Goal: Transaction & Acquisition: Purchase product/service

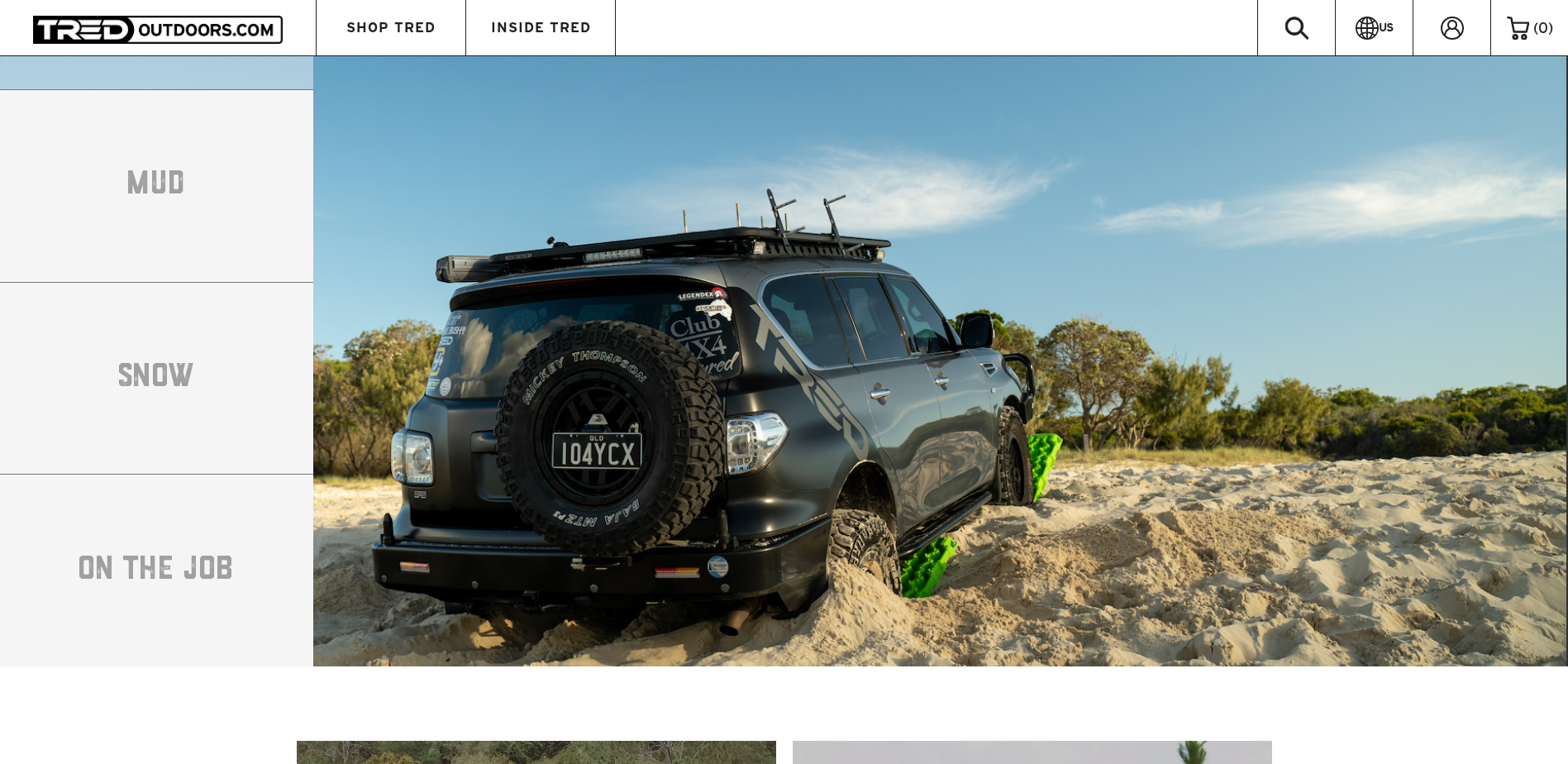
scroll to position [3034, 0]
click at [114, 365] on li "SNOW" at bounding box center [156, 379] width 314 height 193
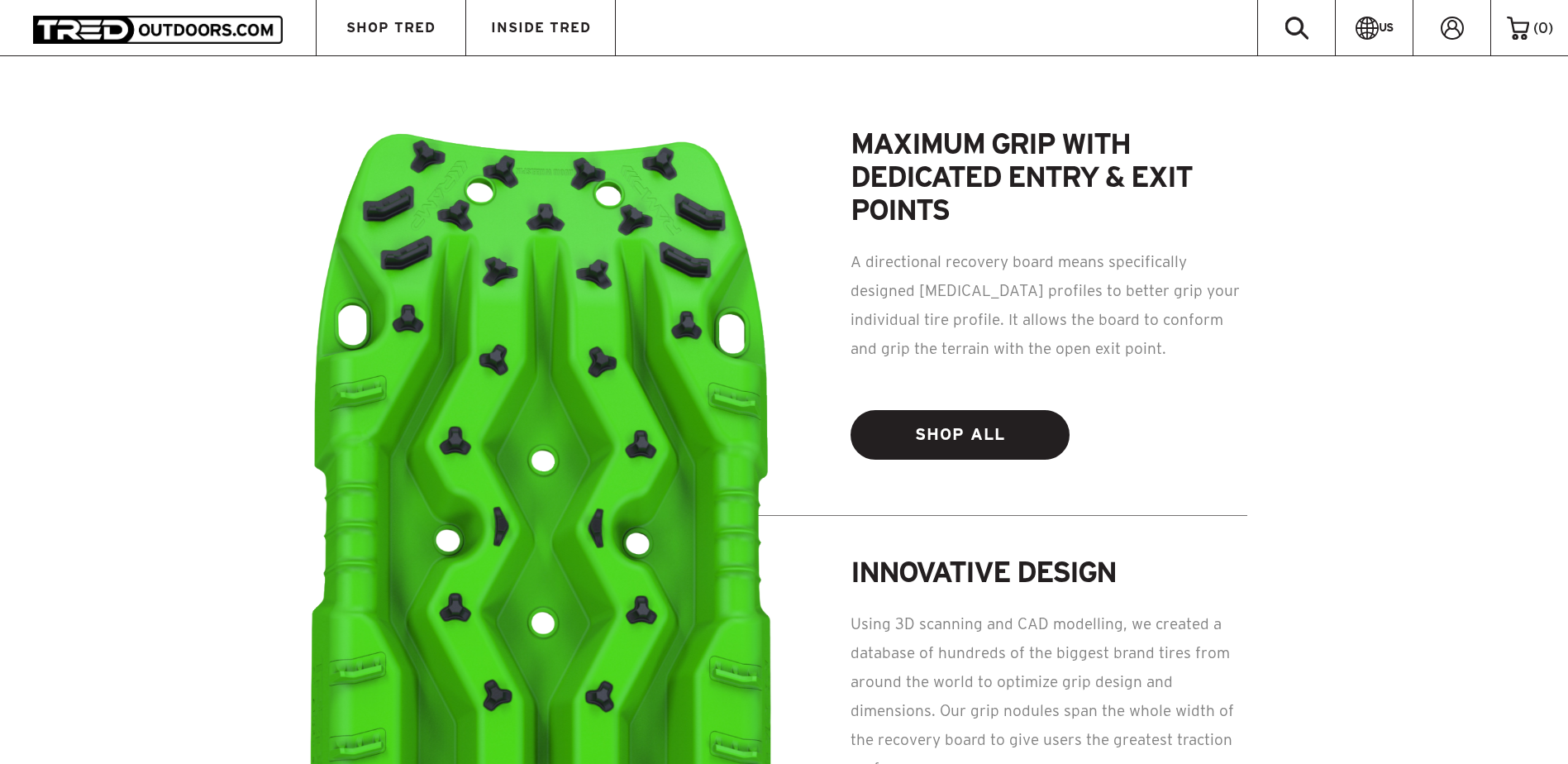
scroll to position [850, 0]
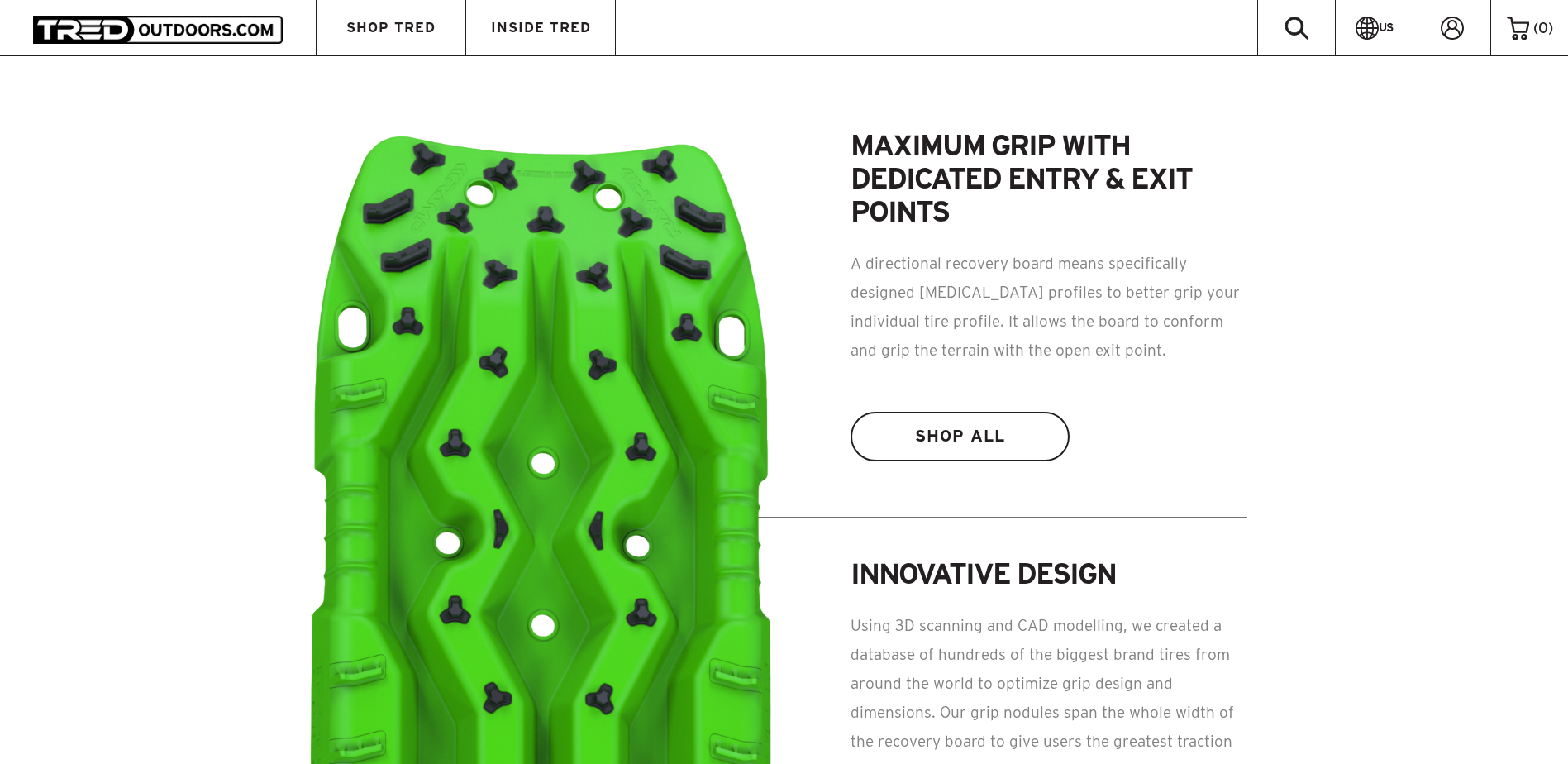
click at [943, 427] on link "SHOP ALL" at bounding box center [960, 437] width 219 height 50
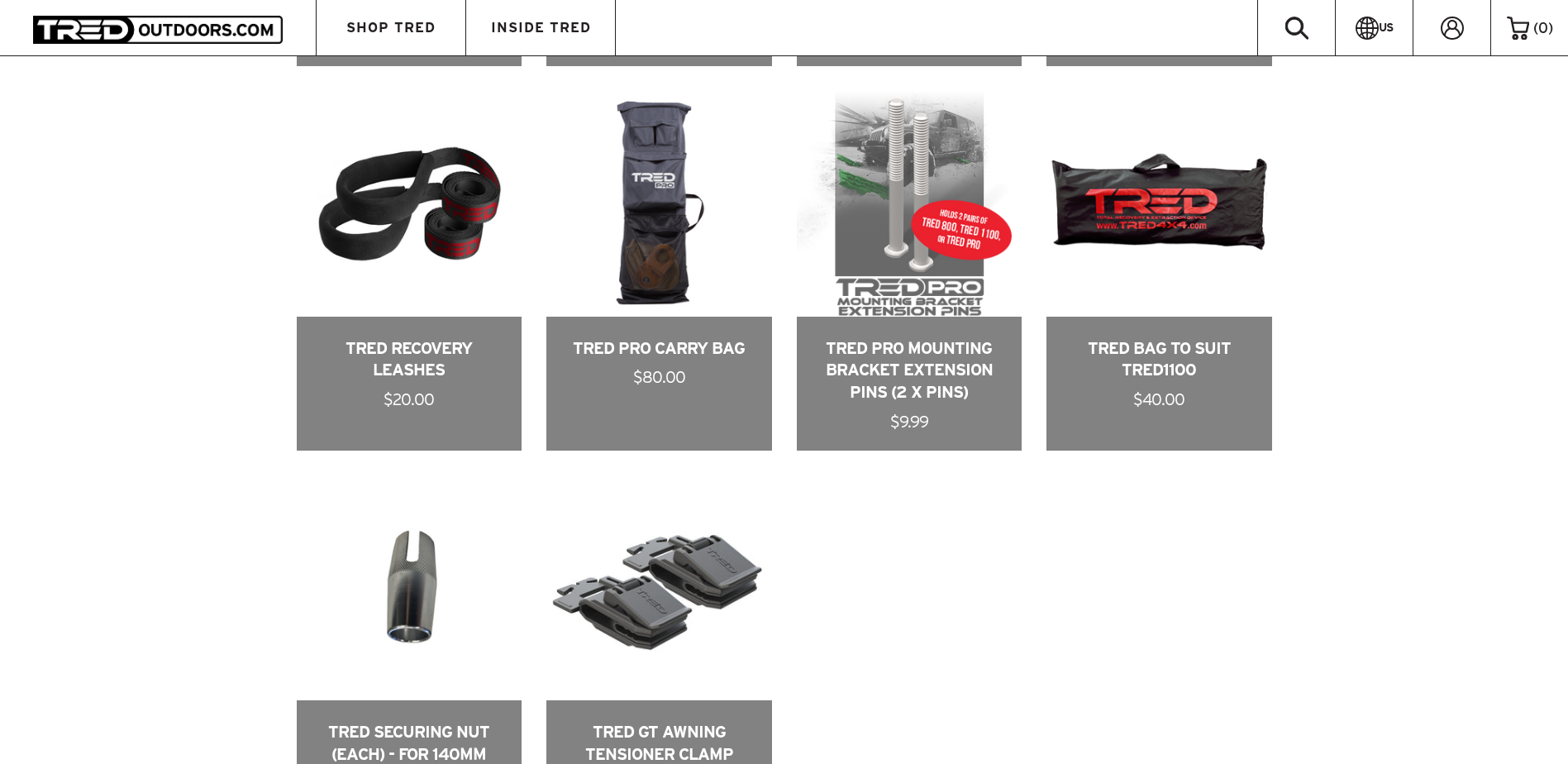
scroll to position [1672, 0]
